Goal: Task Accomplishment & Management: Manage account settings

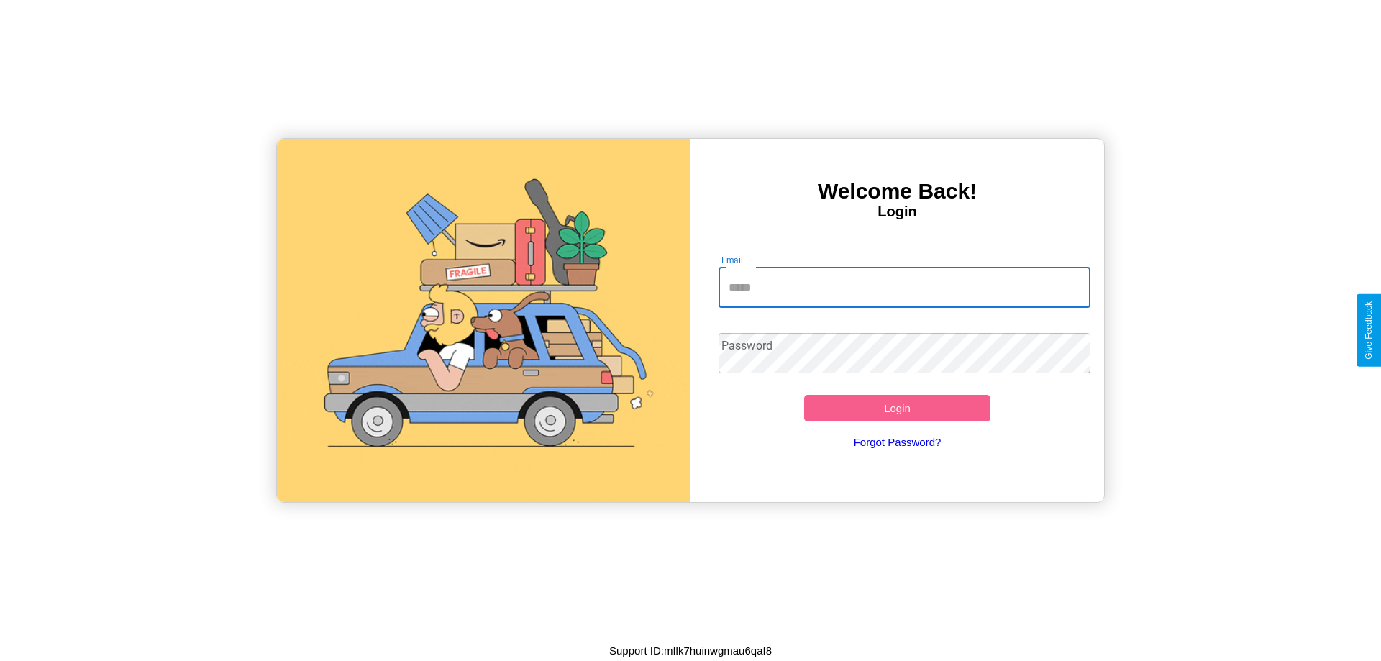
click at [904, 287] on input "Email" at bounding box center [905, 288] width 373 height 40
type input "**********"
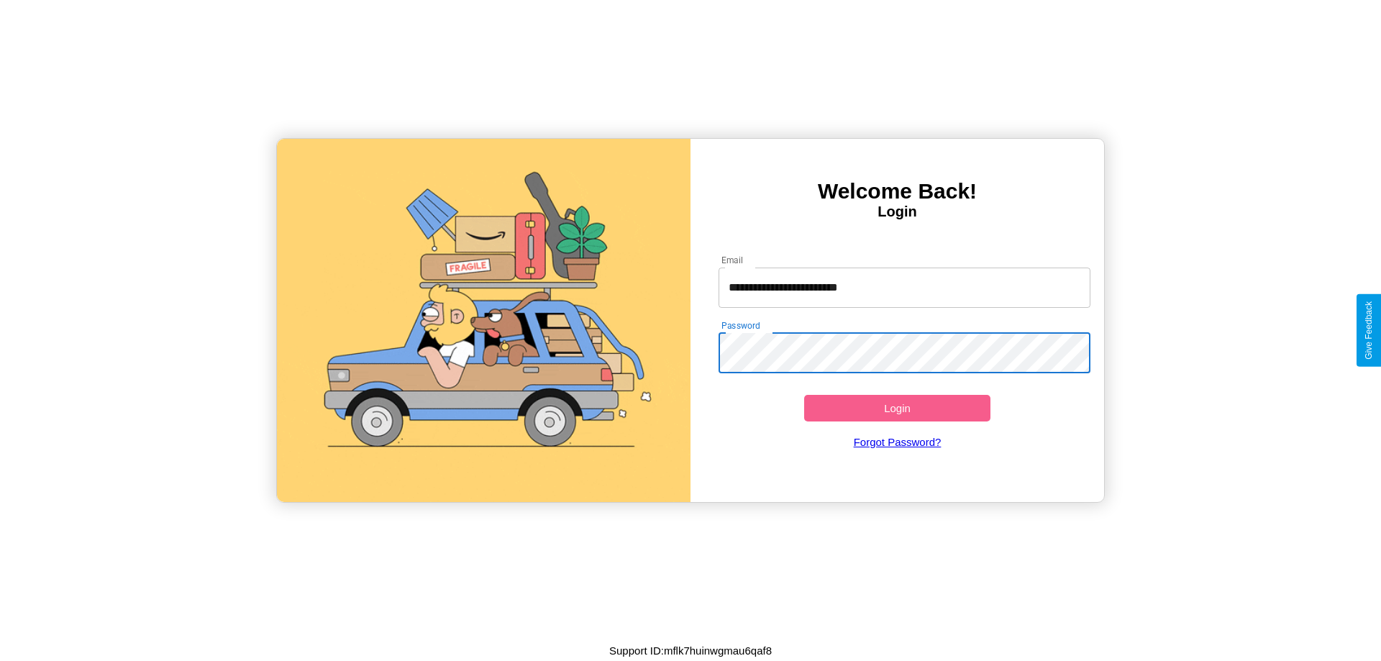
click at [897, 408] on button "Login" at bounding box center [897, 408] width 186 height 27
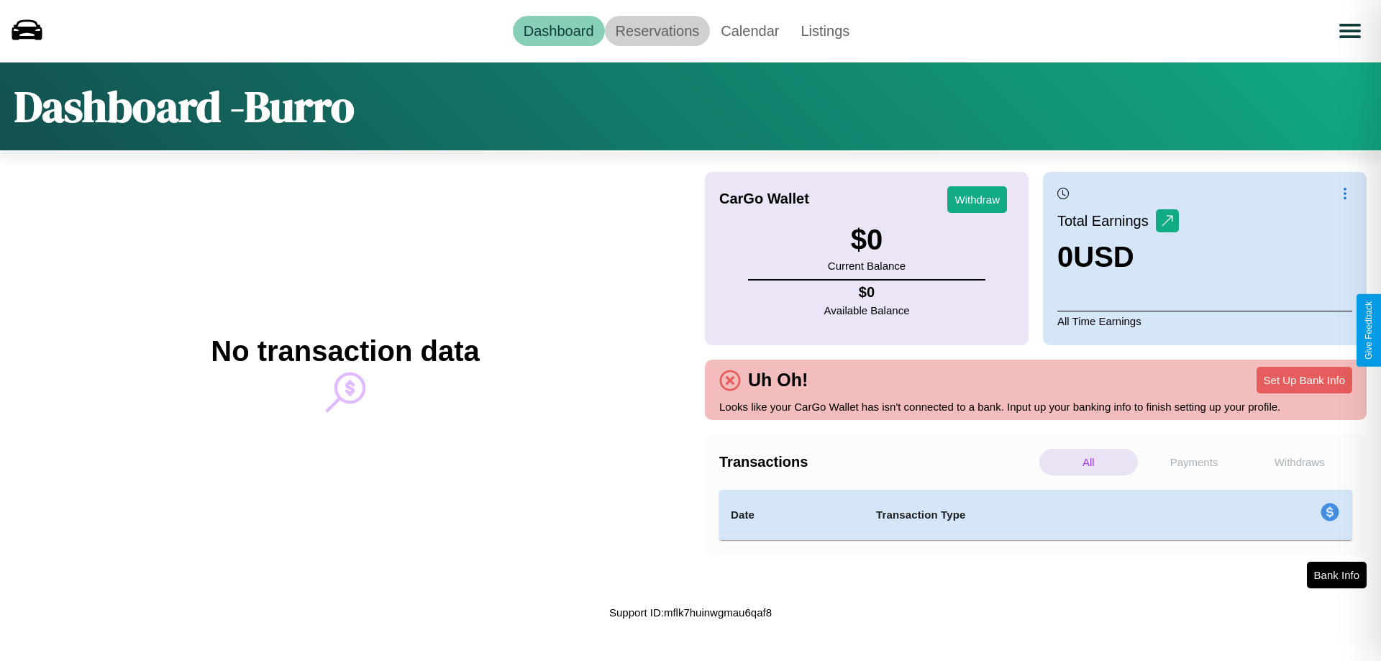
click at [657, 30] on link "Reservations" at bounding box center [658, 31] width 106 height 30
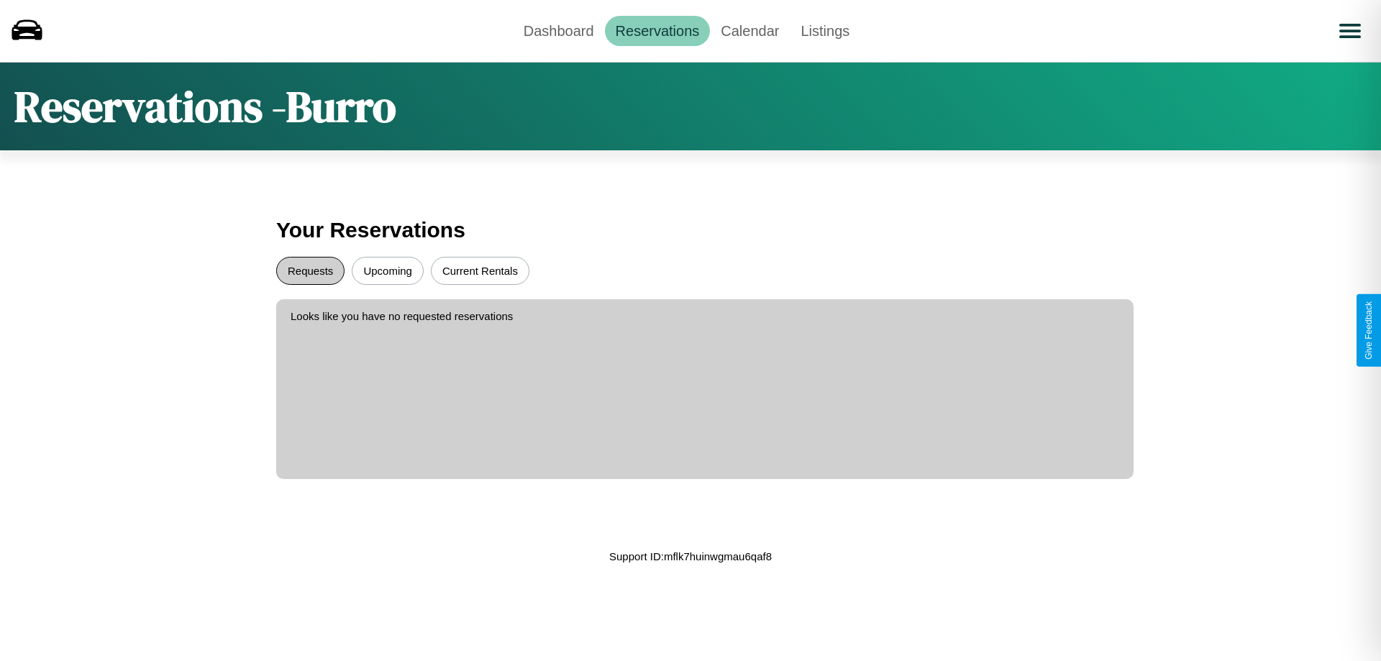
click at [310, 270] on button "Requests" at bounding box center [310, 271] width 68 height 28
click at [388, 270] on button "Upcoming" at bounding box center [388, 271] width 72 height 28
click at [480, 270] on button "Current Rentals" at bounding box center [480, 271] width 99 height 28
click at [558, 30] on link "Dashboard" at bounding box center [559, 31] width 92 height 30
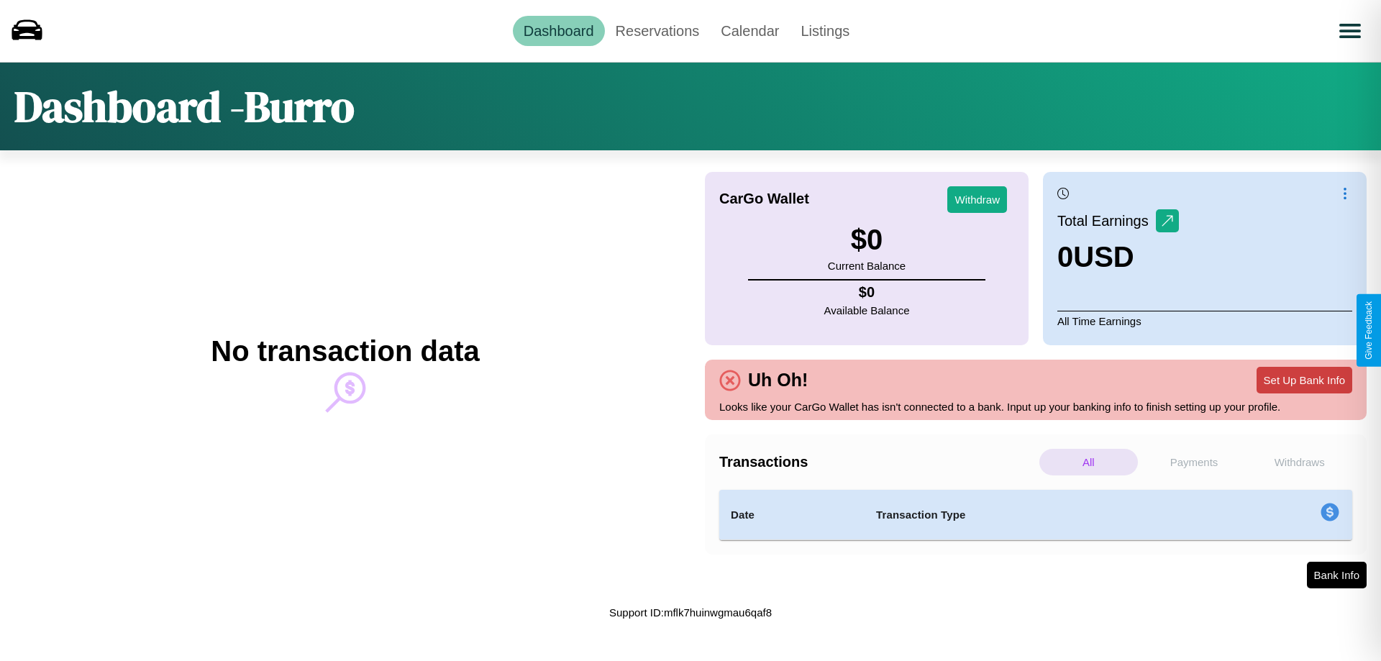
click at [1304, 380] on button "Set Up Bank Info" at bounding box center [1305, 380] width 96 height 27
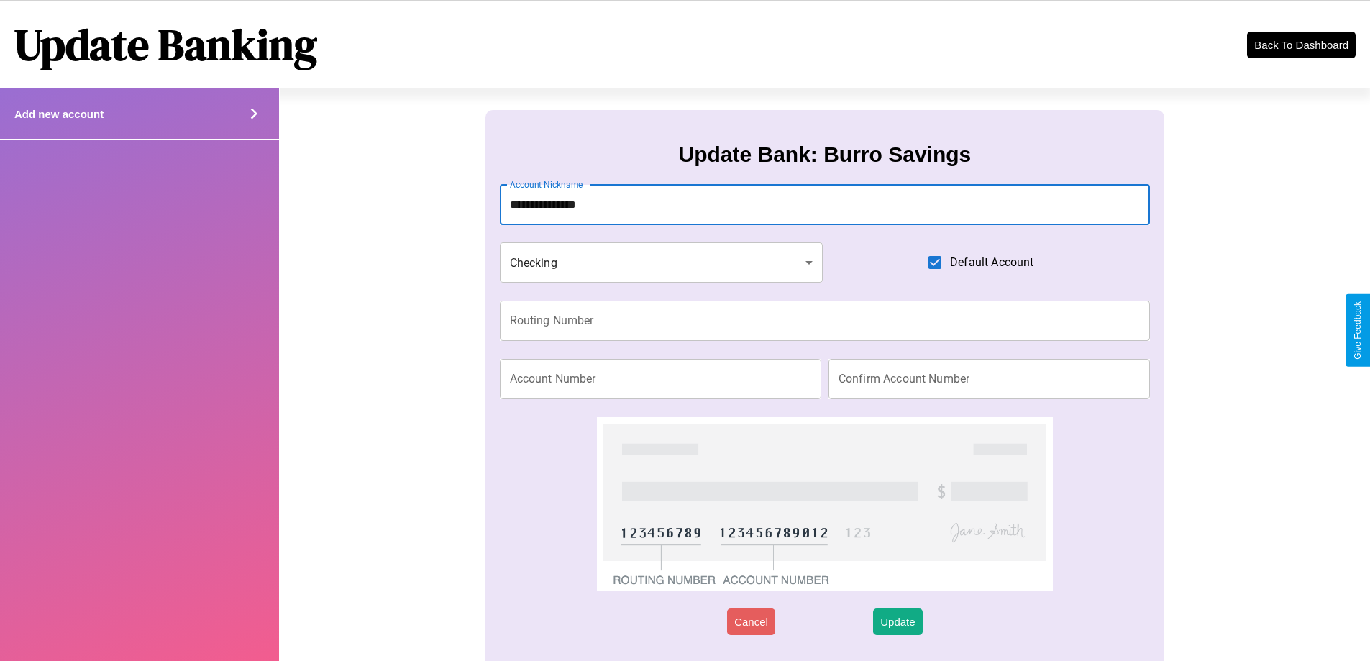
type input "**********"
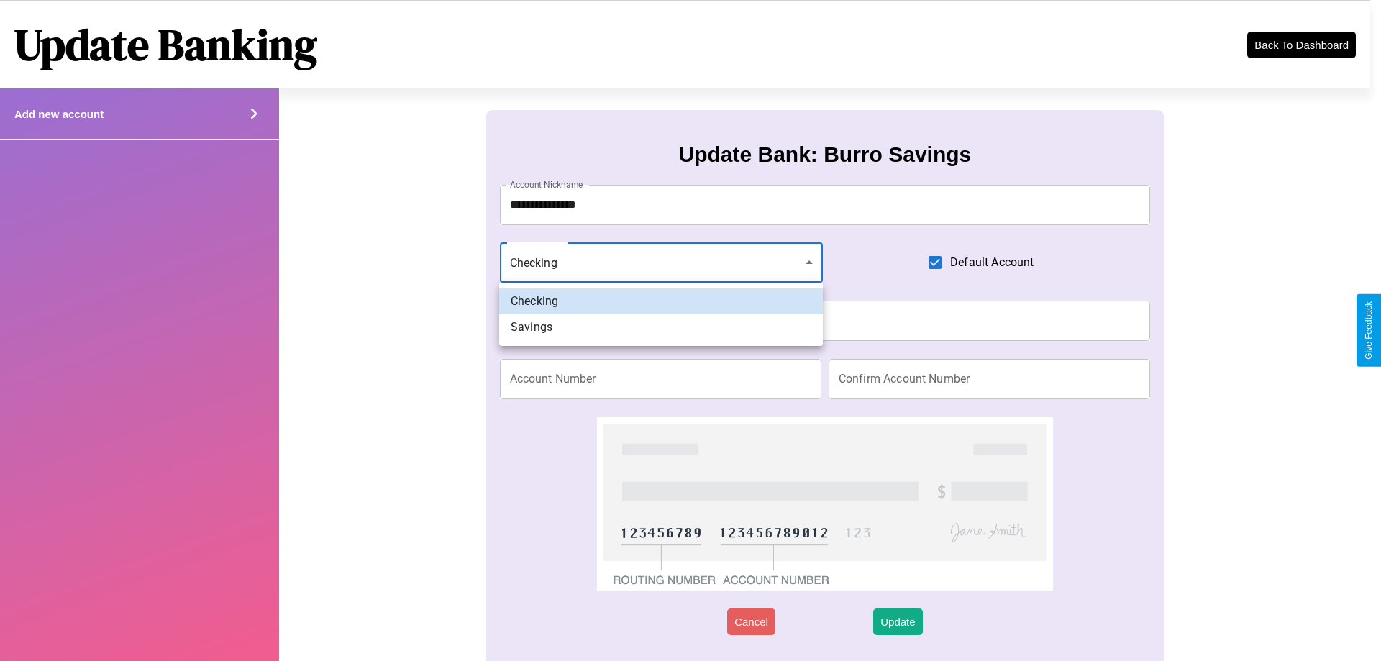
click at [661, 263] on div at bounding box center [690, 330] width 1381 height 661
